Goal: Information Seeking & Learning: Find specific fact

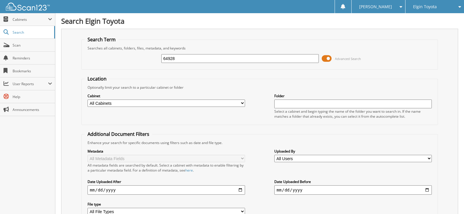
type input "64928"
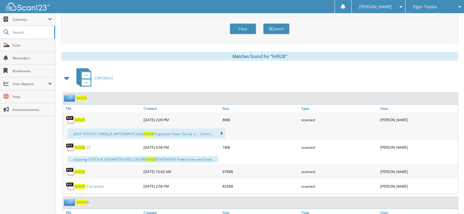
scroll to position [234, 0]
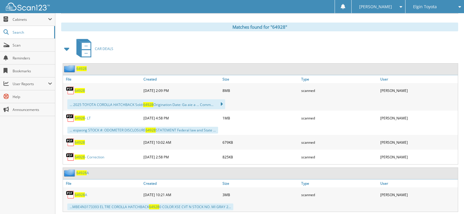
click at [83, 159] on span "64928" at bounding box center [80, 156] width 10 height 5
